Goal: Transaction & Acquisition: Download file/media

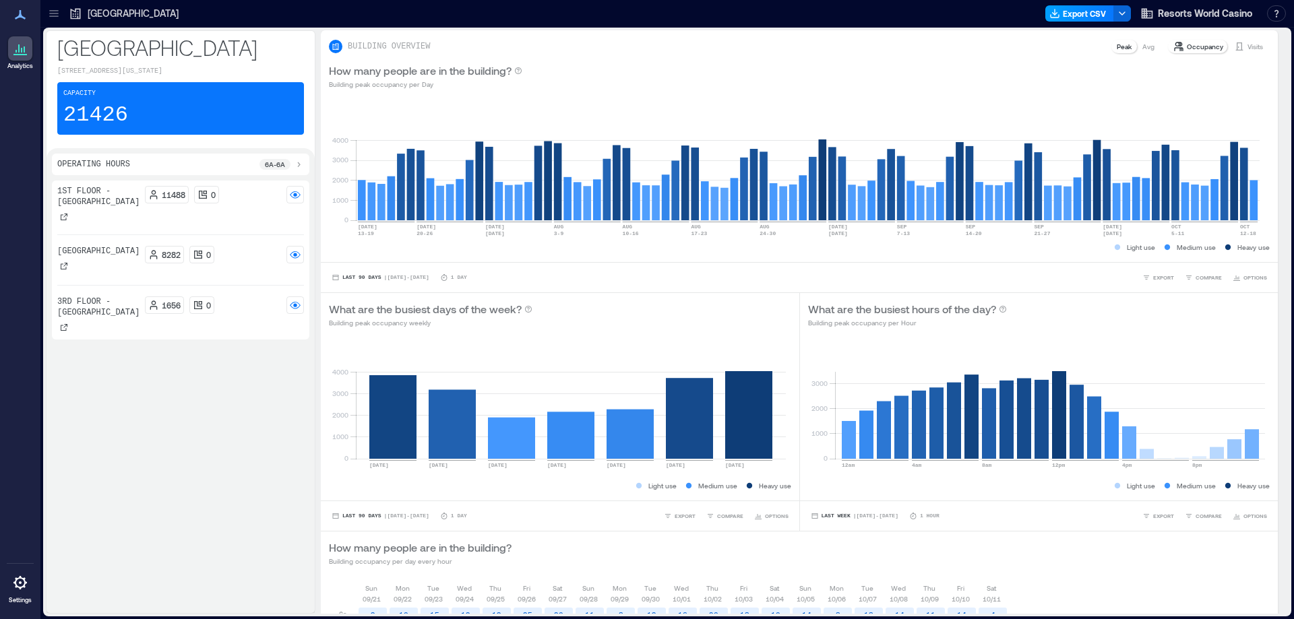
click at [1092, 16] on button "Export CSV" at bounding box center [1079, 13] width 69 height 16
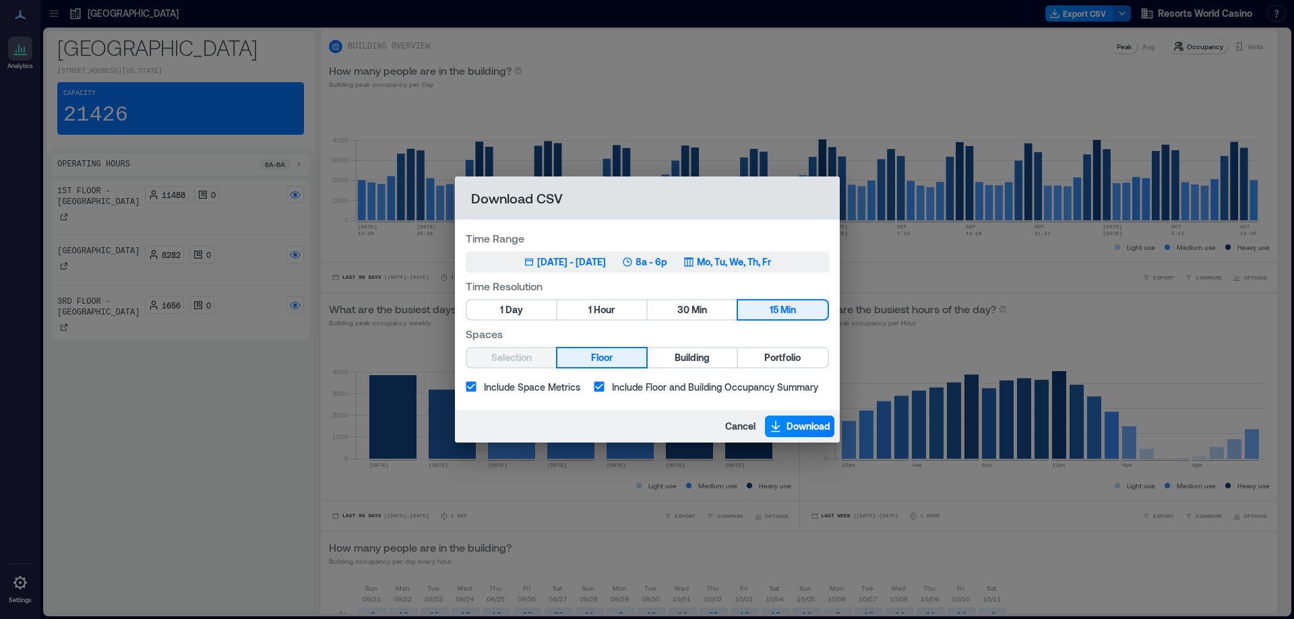
click at [579, 260] on div "[DATE] - [DATE]" at bounding box center [571, 261] width 69 height 13
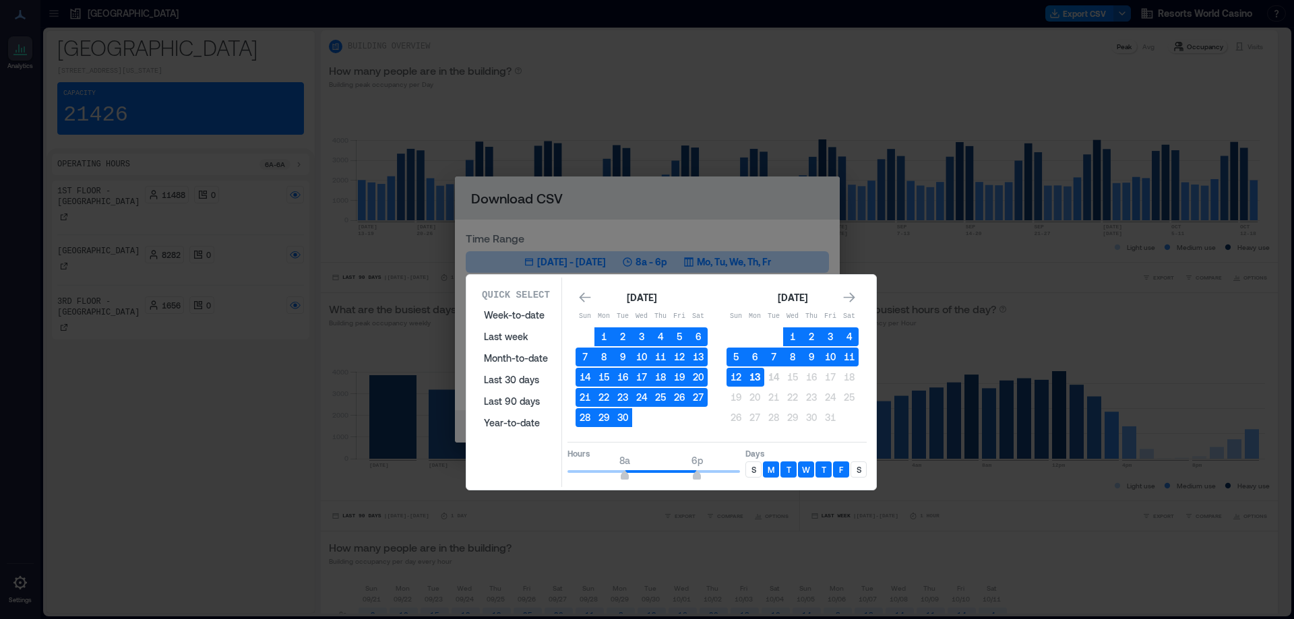
click at [749, 376] on button "13" at bounding box center [754, 377] width 19 height 19
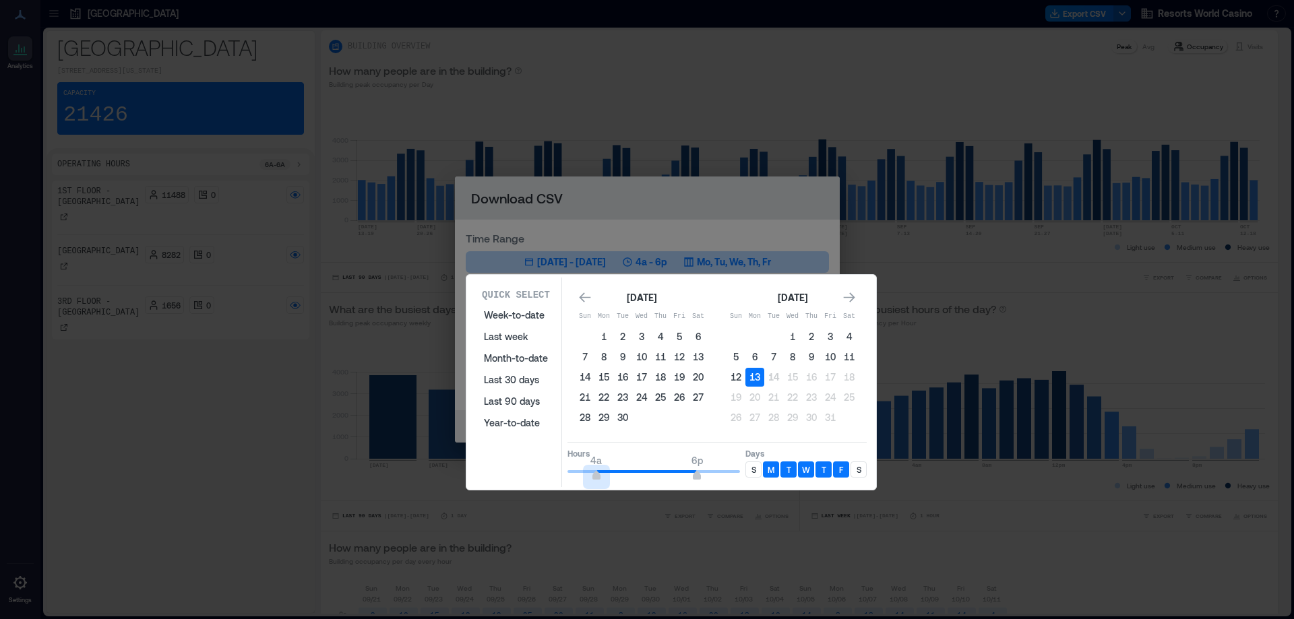
type input "*"
drag, startPoint x: 623, startPoint y: 474, endPoint x: 553, endPoint y: 467, distance: 71.1
click at [553, 467] on div "Quick Select Week-to-date Last week Month-to-date Last 30 days Last 90 days Yea…" at bounding box center [671, 383] width 402 height 210
type input "**"
drag, startPoint x: 695, startPoint y: 474, endPoint x: 823, endPoint y: 486, distance: 128.7
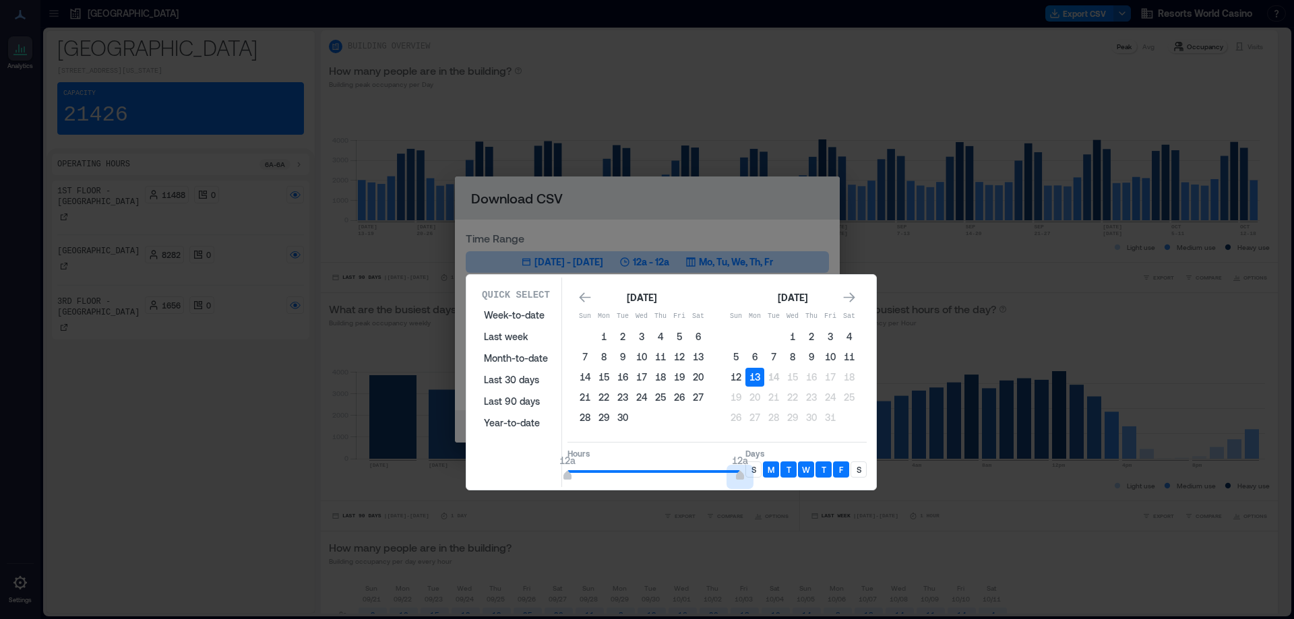
click at [823, 486] on div "Quick Select Week-to-date Last week Month-to-date Last 30 days Last 90 days Yea…" at bounding box center [671, 383] width 402 height 210
click at [753, 466] on p "S" at bounding box center [753, 469] width 5 height 11
click at [860, 472] on p "S" at bounding box center [858, 469] width 5 height 11
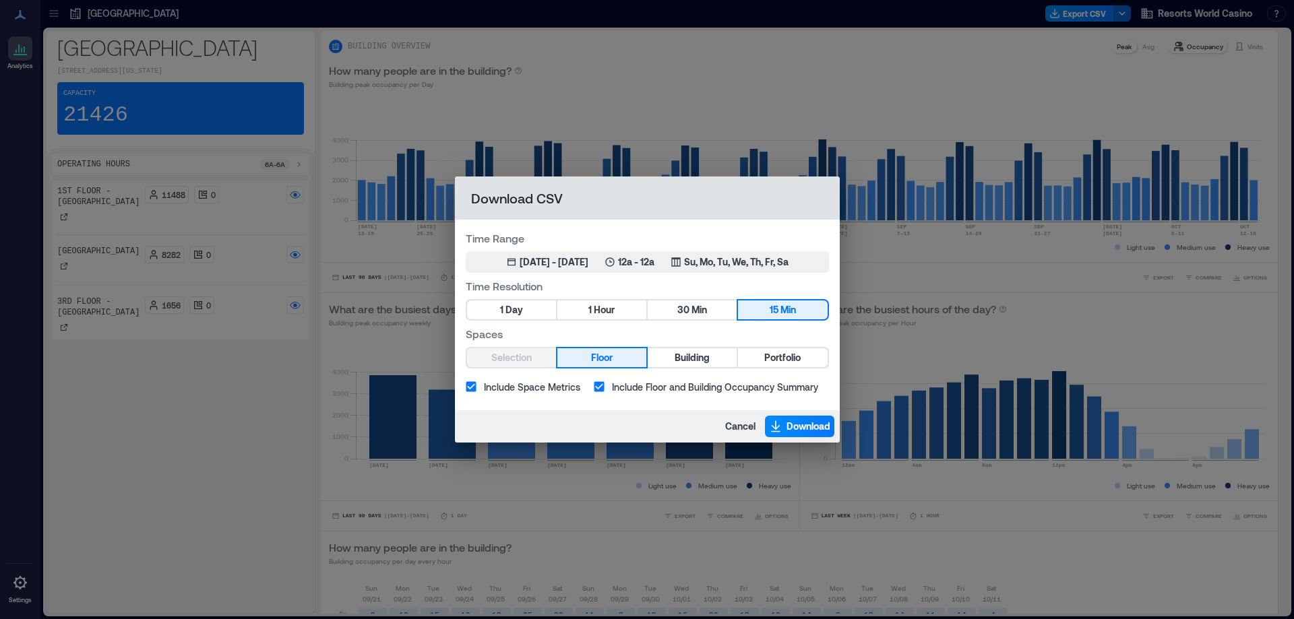
drag, startPoint x: 602, startPoint y: 307, endPoint x: 628, endPoint y: 280, distance: 37.6
click at [606, 307] on span "Hour" at bounding box center [604, 310] width 21 height 17
click at [772, 354] on span "Portfolio" at bounding box center [782, 358] width 36 height 17
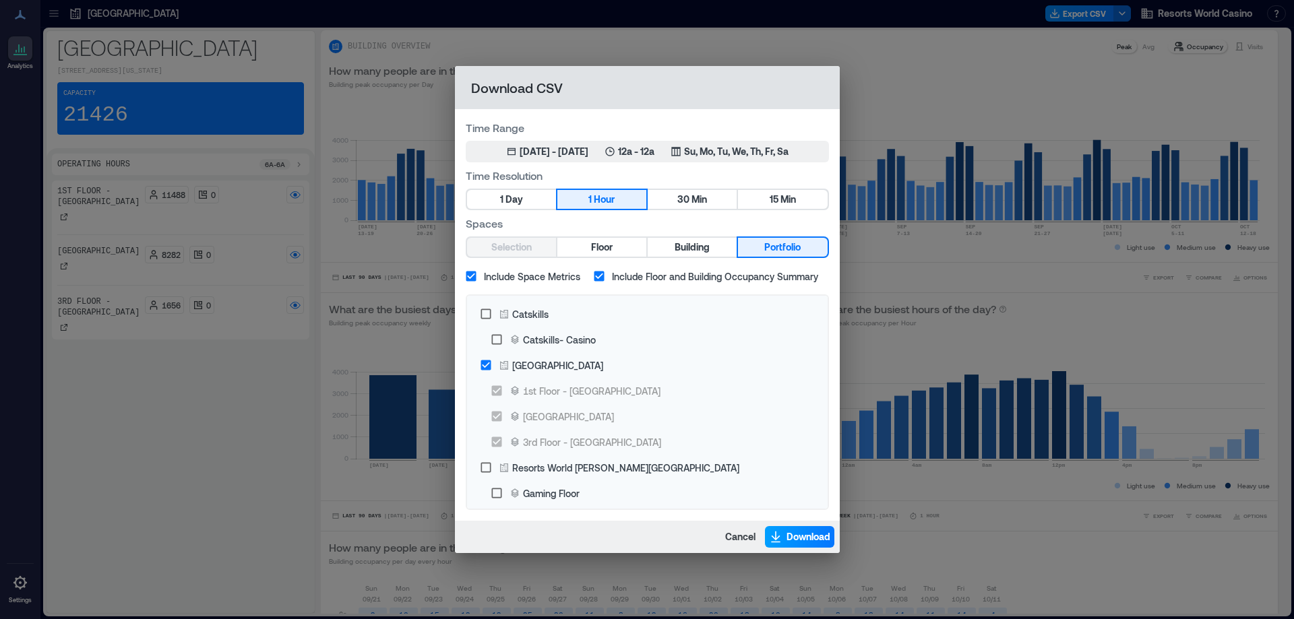
click at [790, 532] on span "Download" at bounding box center [808, 536] width 44 height 13
